Goal: Information Seeking & Learning: Learn about a topic

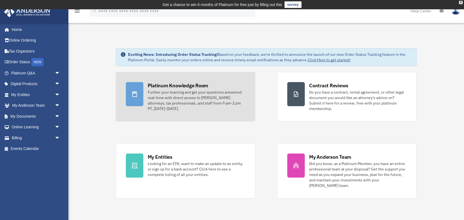
click at [134, 94] on icon at bounding box center [134, 94] width 7 height 7
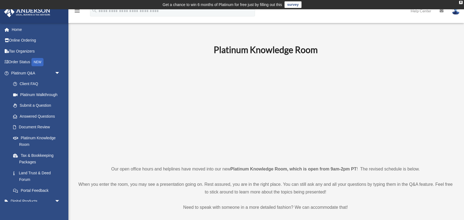
scroll to position [58, 0]
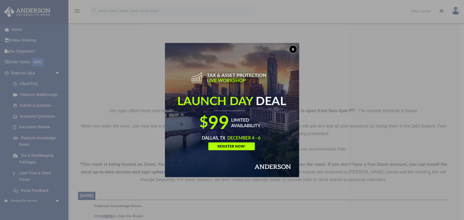
click at [292, 46] on button "x" at bounding box center [293, 49] width 8 height 8
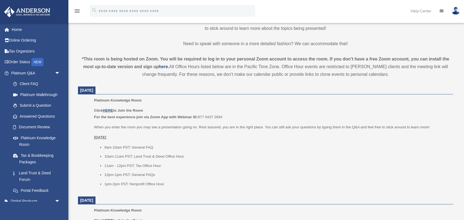
scroll to position [165, 0]
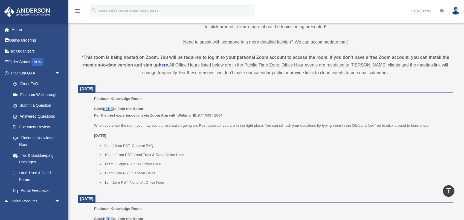
click at [109, 109] on u "HERE" at bounding box center [108, 109] width 10 height 4
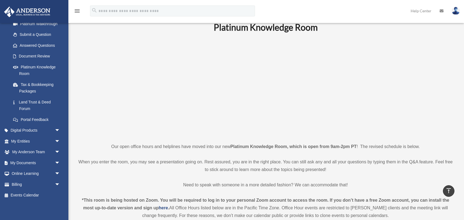
scroll to position [0, 0]
